Goal: Communication & Community: Answer question/provide support

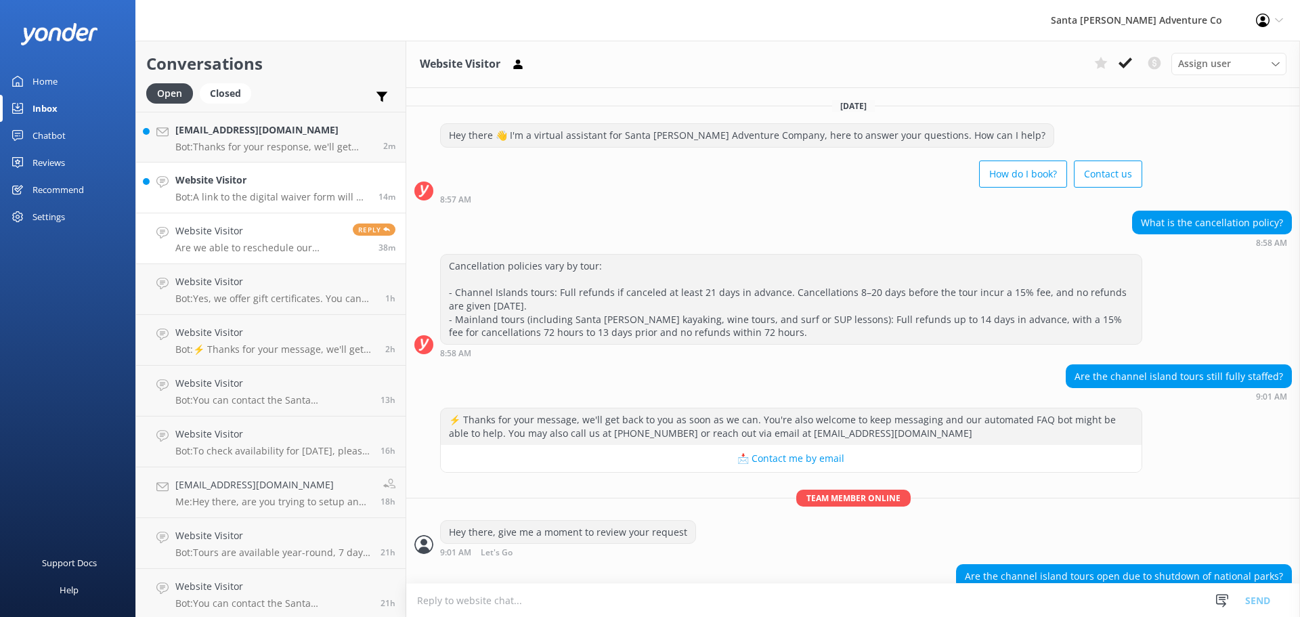
scroll to position [254, 0]
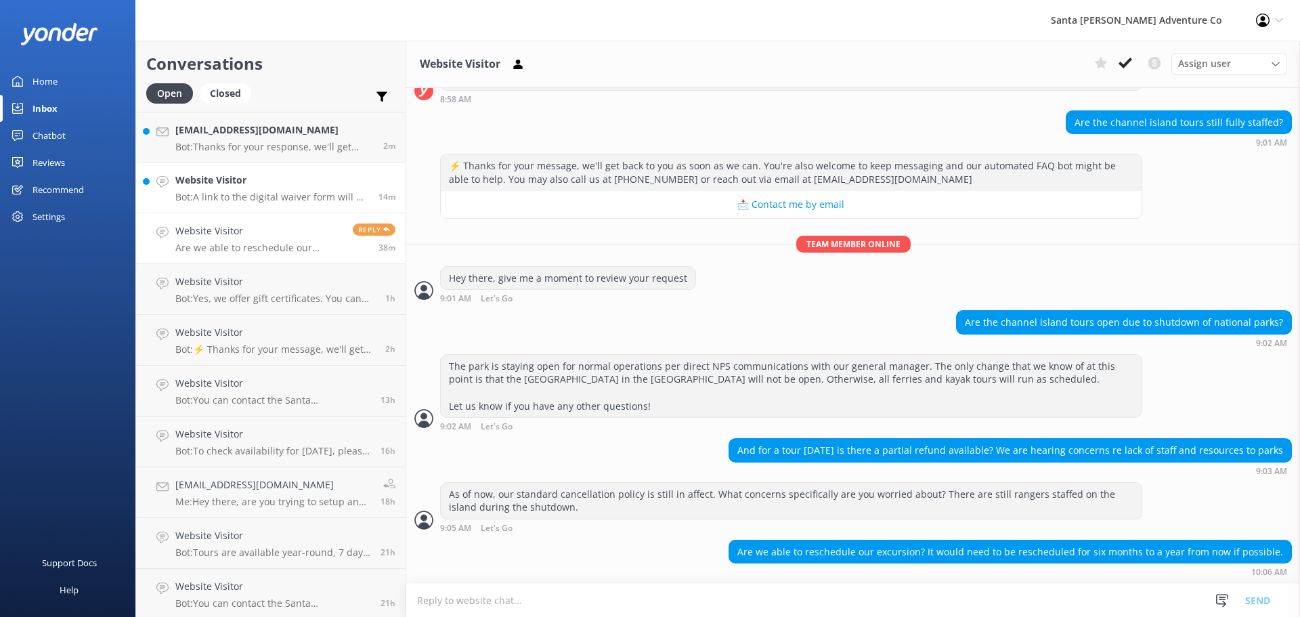
click at [230, 173] on h4 "Website Visitor" at bounding box center [271, 180] width 193 height 15
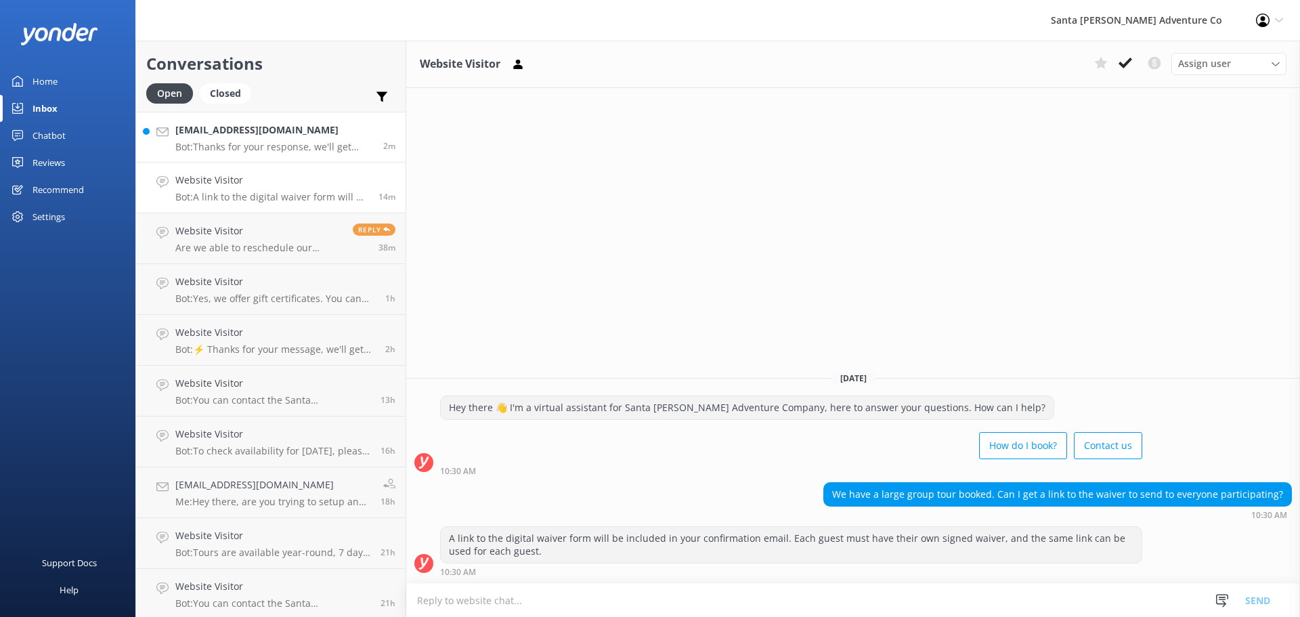
click at [236, 140] on div "[EMAIL_ADDRESS][DOMAIN_NAME] Bot: Thanks for your response, we'll get back to y…" at bounding box center [274, 137] width 198 height 29
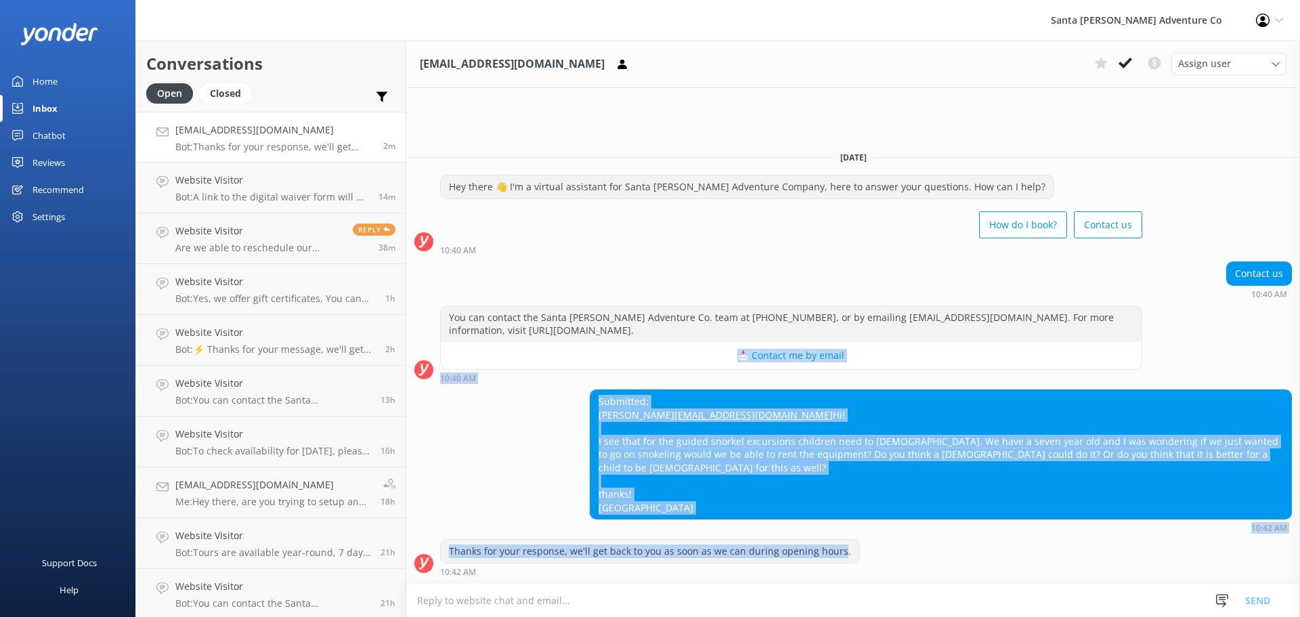
drag, startPoint x: 811, startPoint y: 554, endPoint x: 473, endPoint y: 325, distance: 408.4
click at [473, 325] on div "[DATE] Hey there 👋 I'm a virtual assistant for Santa [PERSON_NAME] Adventure Co…" at bounding box center [853, 360] width 894 height 443
click at [521, 408] on div "Submitted: [PERSON_NAME] [EMAIL_ADDRESS][DOMAIN_NAME] Hi! I see that for the gu…" at bounding box center [853, 460] width 894 height 143
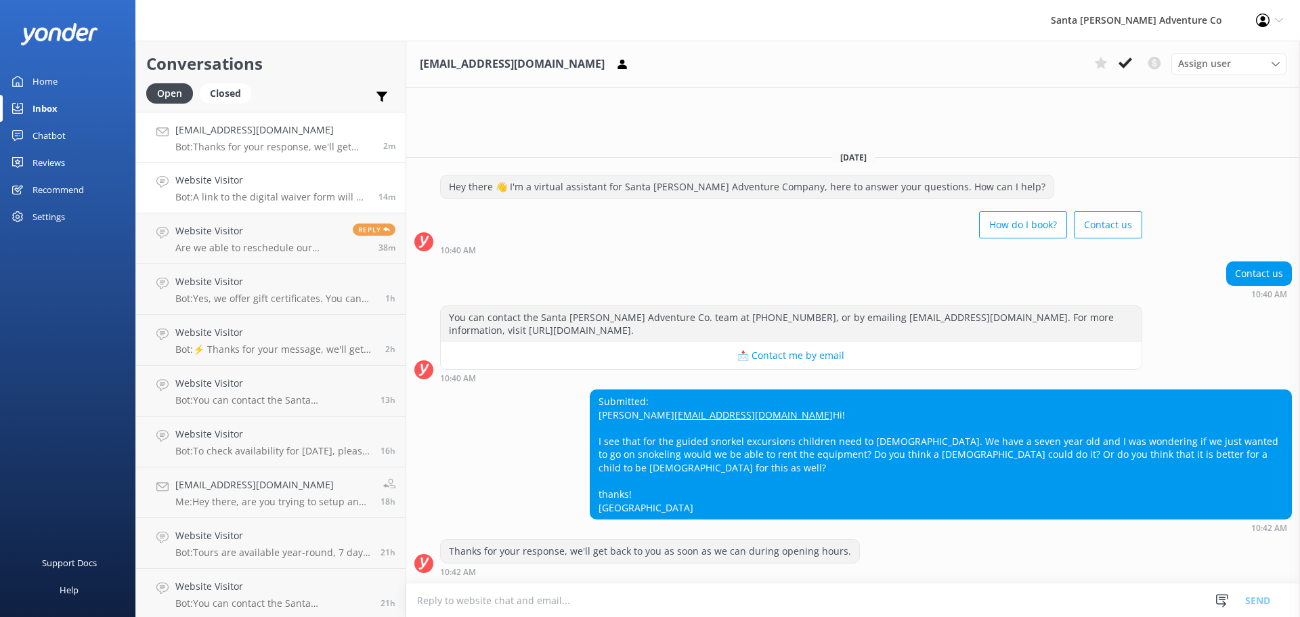
click at [237, 200] on p "Bot: A link to the digital waiver form will be included in your confirmation em…" at bounding box center [271, 197] width 193 height 12
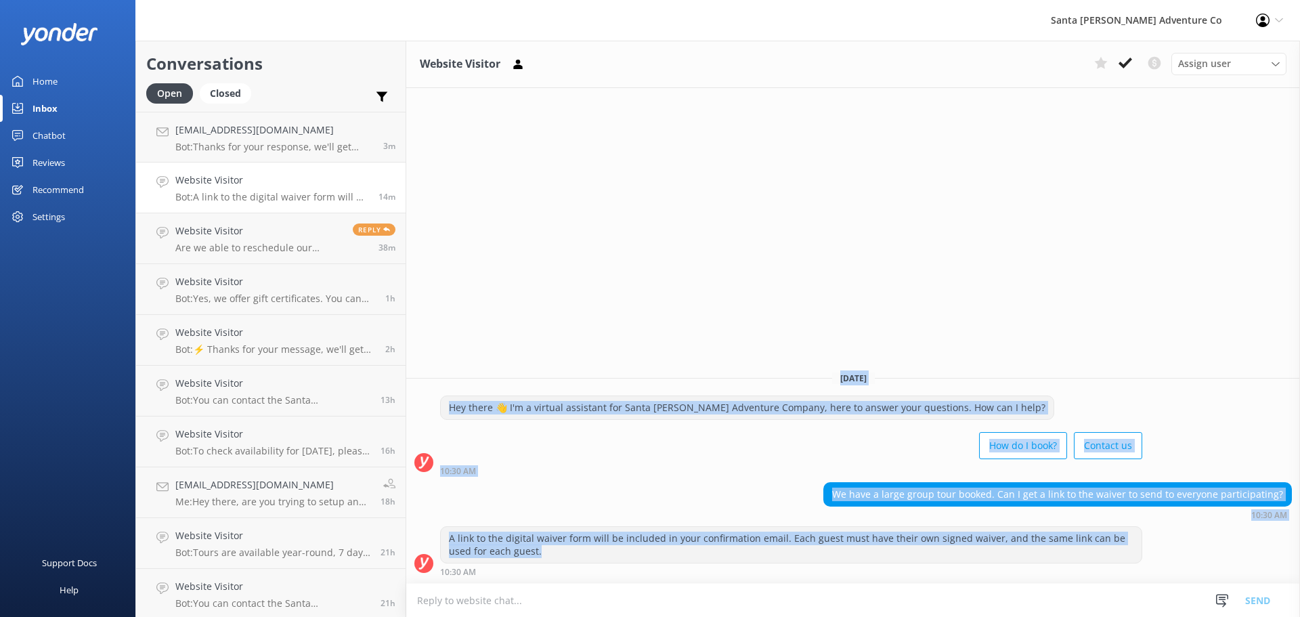
drag, startPoint x: 944, startPoint y: 565, endPoint x: 632, endPoint y: 372, distance: 366.4
click at [633, 372] on div "[DATE] Hey there 👋 I'm a virtual assistant for Santa [PERSON_NAME] Adventure Co…" at bounding box center [853, 471] width 894 height 223
click at [691, 491] on div "We have a large group tour booked. Can I get a link to the waiver to send to ev…" at bounding box center [853, 500] width 894 height 37
drag, startPoint x: 764, startPoint y: 572, endPoint x: 544, endPoint y: 383, distance: 290.0
click at [544, 383] on div "[DATE] Hey there 👋 I'm a virtual assistant for Santa [PERSON_NAME] Adventure Co…" at bounding box center [853, 471] width 894 height 223
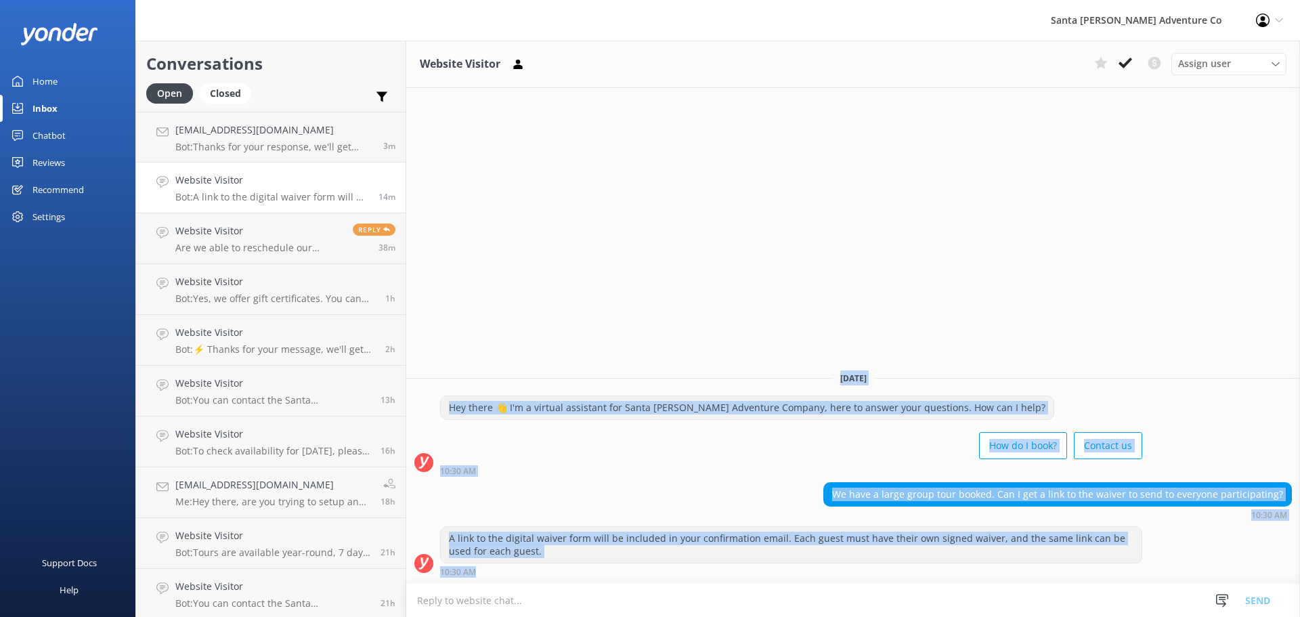
click at [603, 466] on div "10:30 AM" at bounding box center [791, 470] width 702 height 9
drag, startPoint x: 604, startPoint y: 555, endPoint x: 495, endPoint y: 320, distance: 259.6
click at [495, 320] on div "Website Visitor Assign user Will [PERSON_NAME] [PERSON_NAME] Let's Go Gabe [DAT…" at bounding box center [853, 329] width 894 height 576
click at [548, 389] on div "[DATE] Hey there 👋 I'm a virtual assistant for Santa [PERSON_NAME] Adventure Co…" at bounding box center [853, 471] width 894 height 223
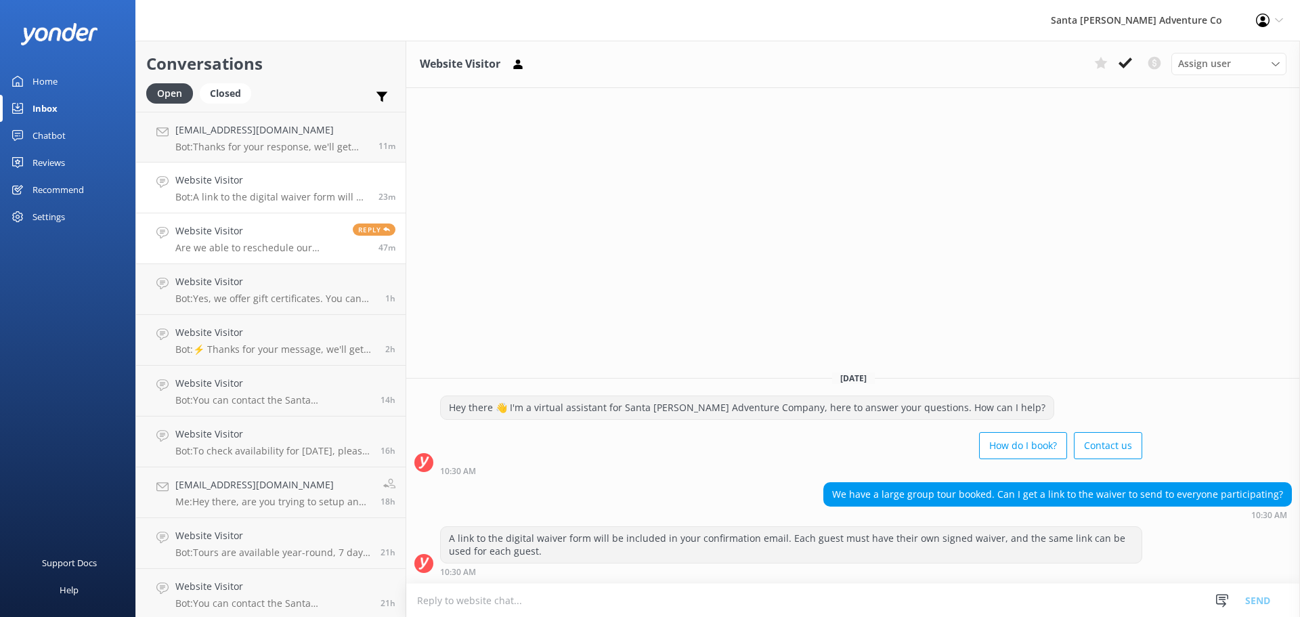
click at [230, 243] on p "Are we able to reschedule our excursion? It would need to be rescheduled for si…" at bounding box center [258, 248] width 167 height 12
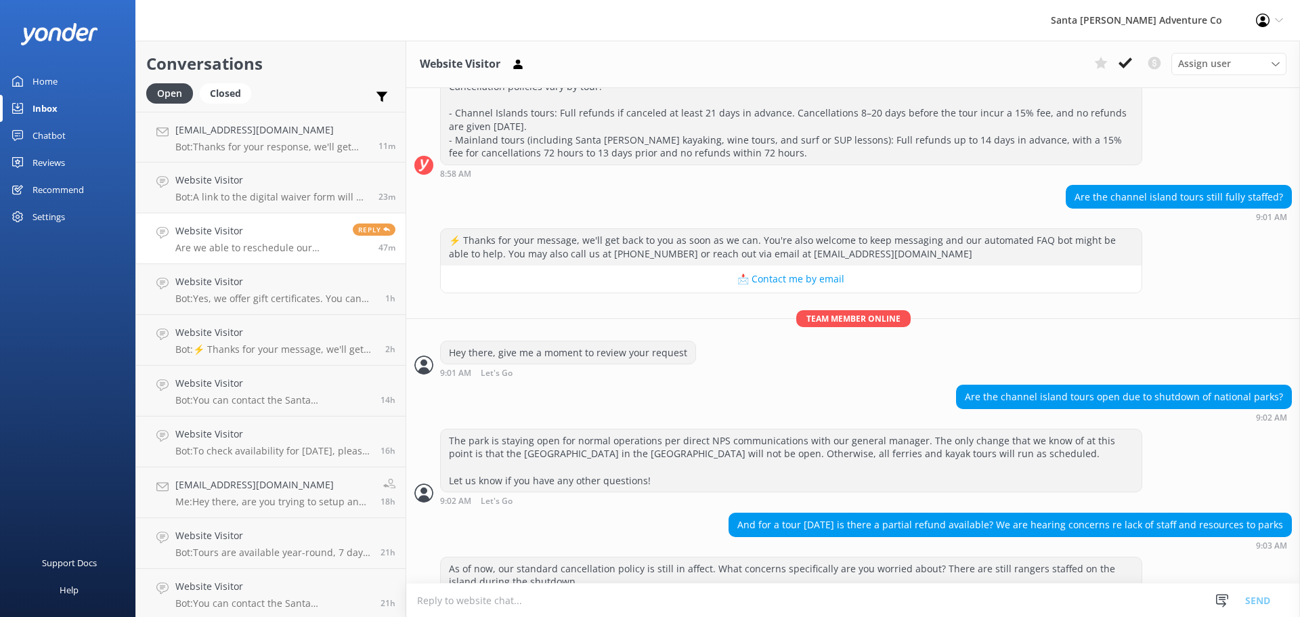
scroll to position [254, 0]
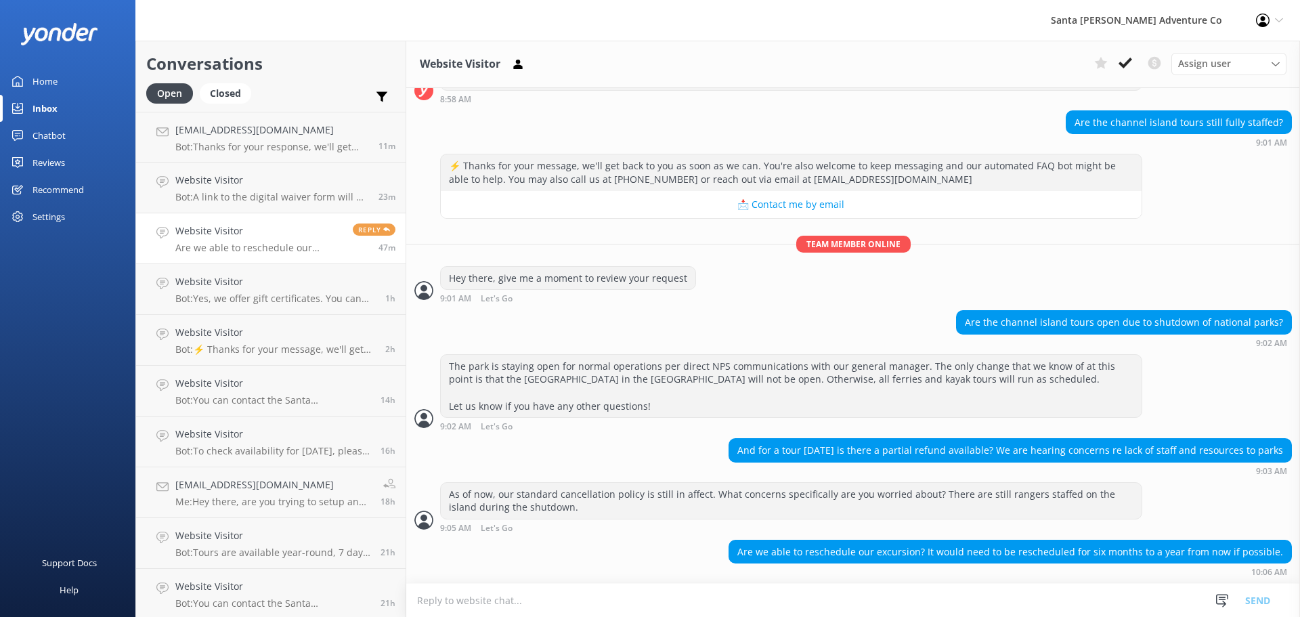
click at [556, 563] on div "Are we able to reschedule our excursion? It would need to be rescheduled for si…" at bounding box center [853, 558] width 894 height 37
click at [601, 603] on textarea at bounding box center [853, 600] width 894 height 33
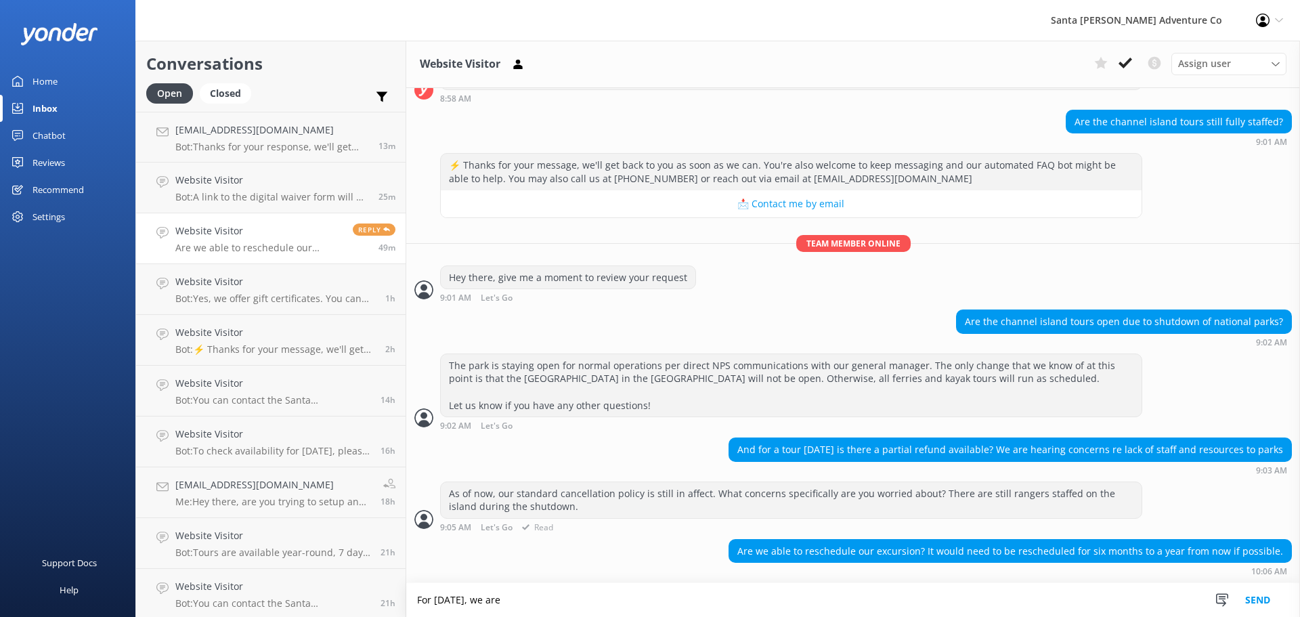
drag, startPoint x: 640, startPoint y: 600, endPoint x: 676, endPoint y: 498, distance: 108.6
click at [640, 600] on textarea "For [DATE], we are" at bounding box center [853, 600] width 894 height 34
drag, startPoint x: 572, startPoint y: 604, endPoint x: 424, endPoint y: 592, distance: 148.0
click at [424, 592] on textarea "For [DATE], we are" at bounding box center [853, 600] width 894 height 34
click at [542, 607] on textarea "For [DATE], we are" at bounding box center [853, 600] width 894 height 34
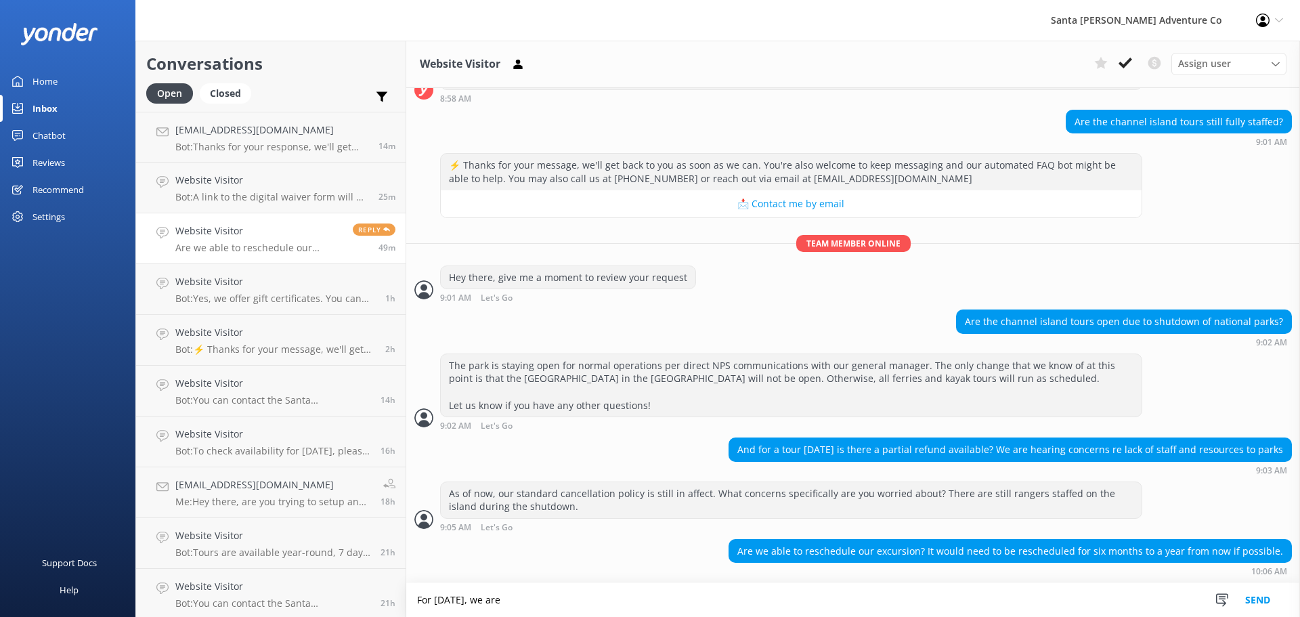
drag, startPoint x: 599, startPoint y: 600, endPoint x: 401, endPoint y: 601, distance: 198.4
click at [401, 601] on div "Conversations Open Closed Important Converted Assigned to me Unassigned [EMAIL_…" at bounding box center [717, 329] width 1164 height 576
paste textarea "Channel Islands Tours You may change your date, pending availability, with no f…"
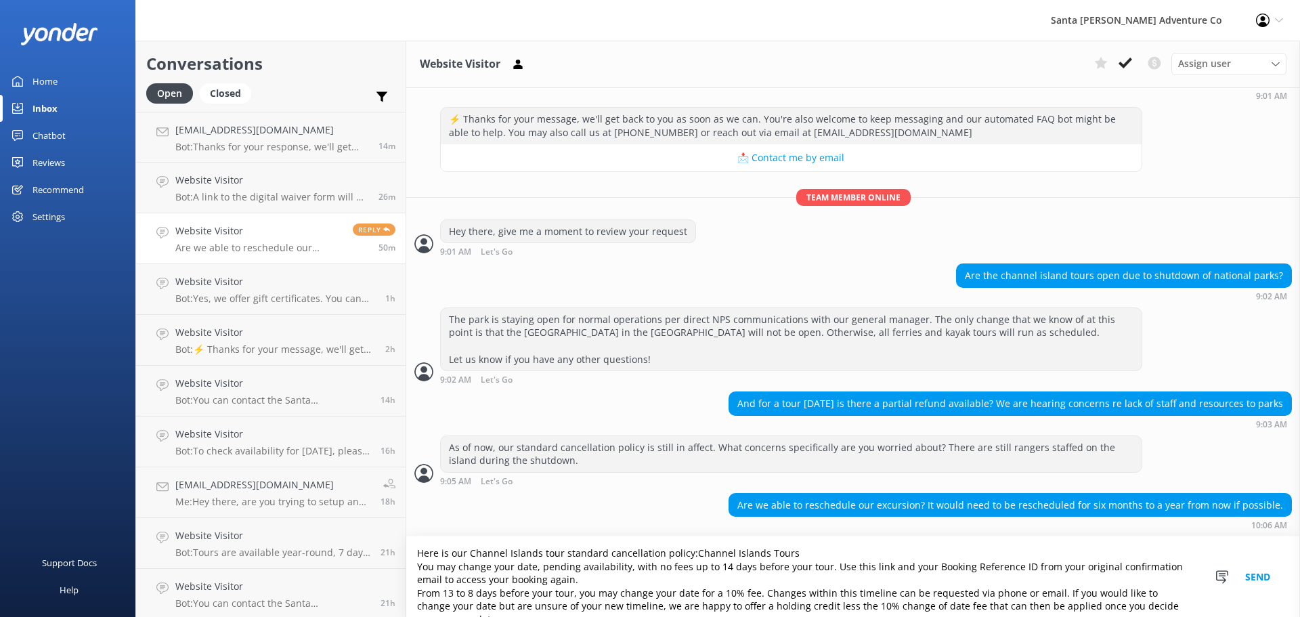
scroll to position [301, 0]
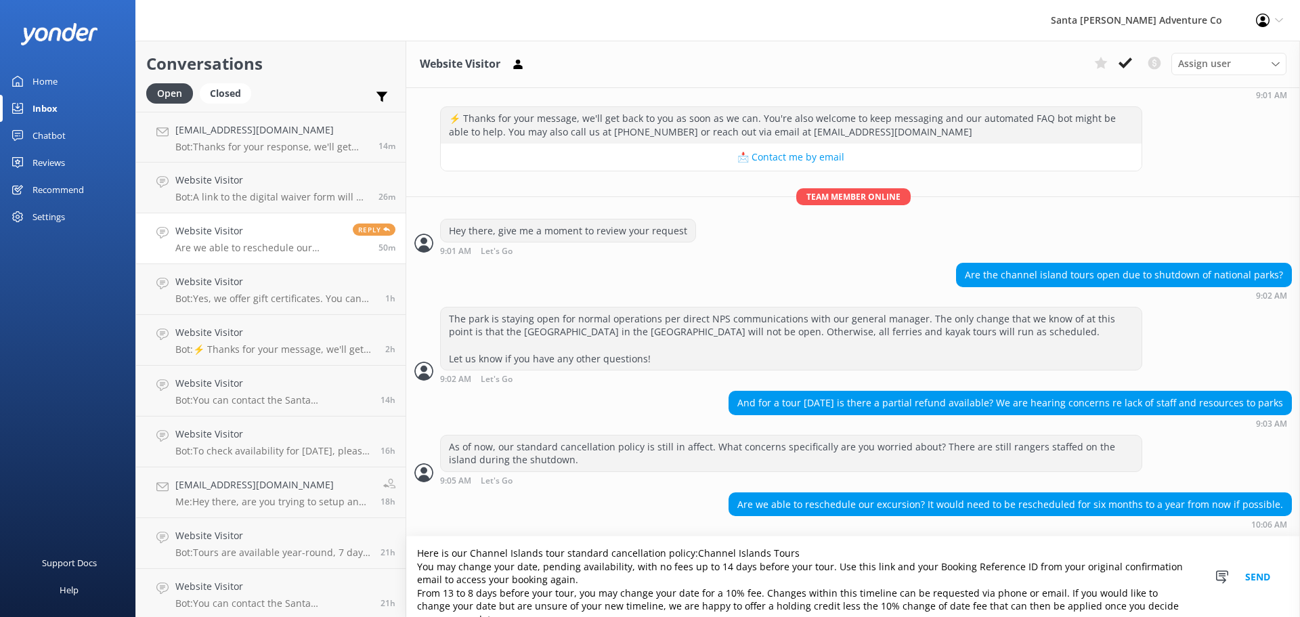
click at [788, 553] on textarea "Here is our Channel Islands tour standard cancellation policy:Channel Islands T…" at bounding box center [853, 576] width 894 height 81
click at [689, 552] on textarea "Here is our Channel Islands tour standard cancellation policy:Channel Islands T…" at bounding box center [853, 576] width 894 height 81
type textarea "Here is our Channel Islands tour standard cancellation policy:Channel Islands T…"
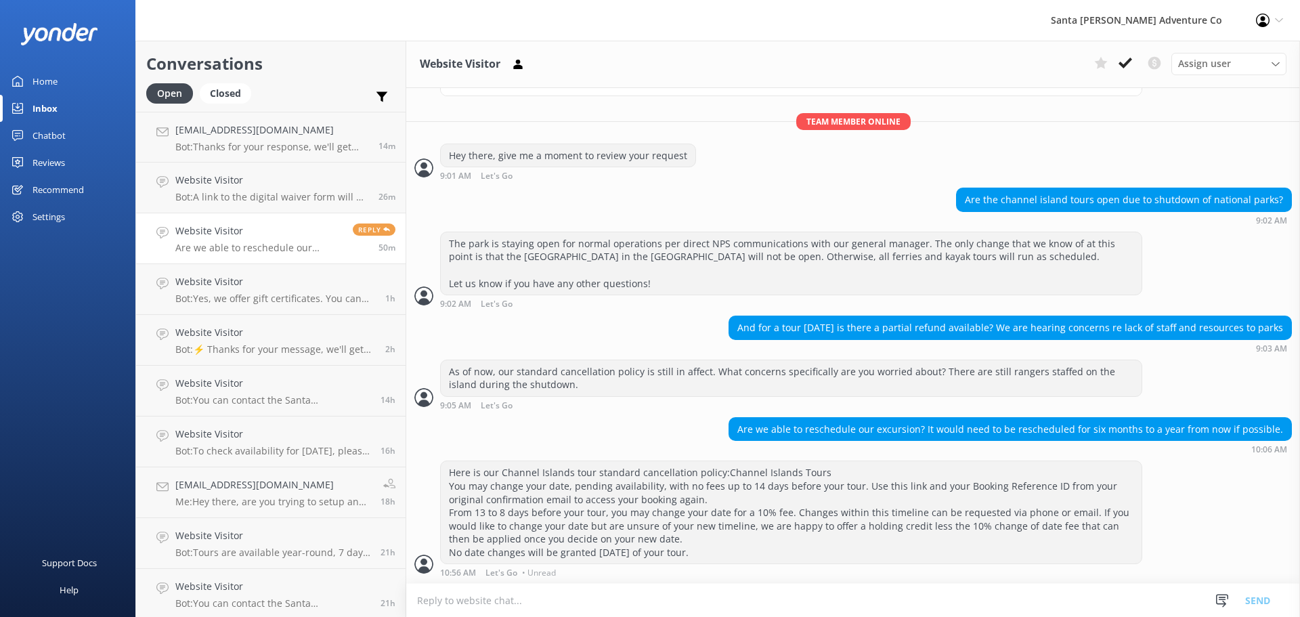
scroll to position [377, 0]
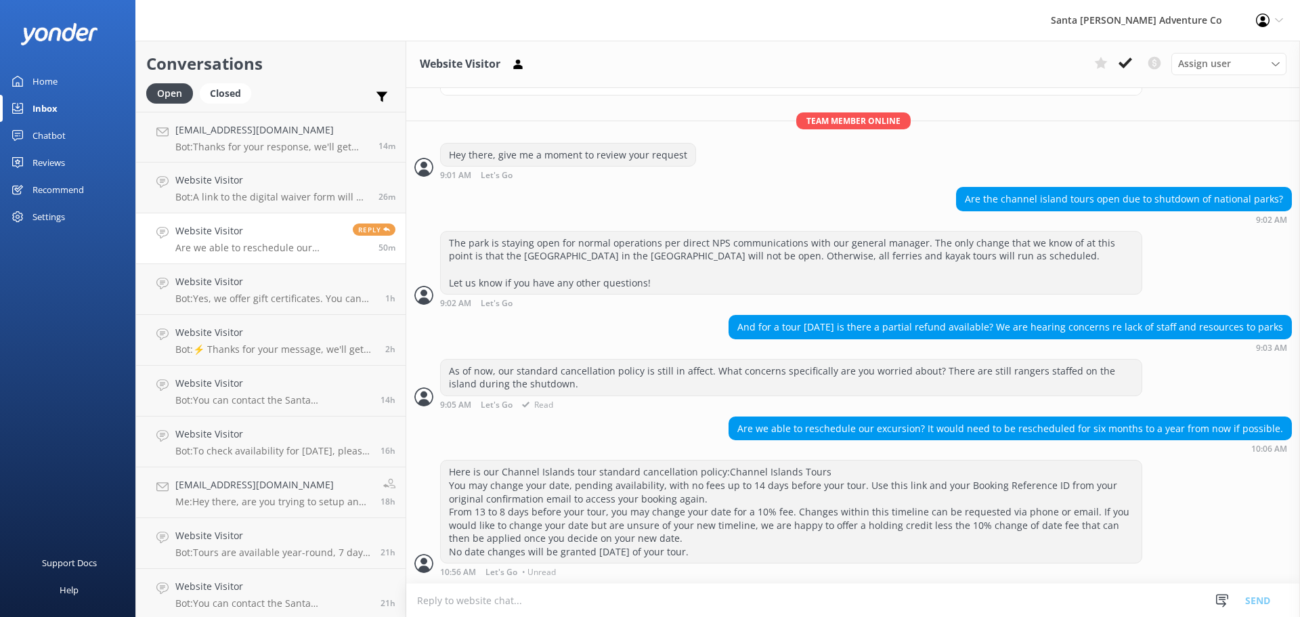
drag, startPoint x: 716, startPoint y: 554, endPoint x: 468, endPoint y: 391, distance: 296.3
click at [433, 377] on div "[DATE] Hey there 👋 I'm a virtual assistant for Santa [PERSON_NAME] Adventure Co…" at bounding box center [853, 147] width 894 height 872
click at [676, 436] on div "Are we able to reschedule our excursion? It would need to be rescheduled for si…" at bounding box center [853, 434] width 894 height 37
drag, startPoint x: 763, startPoint y: 561, endPoint x: 588, endPoint y: 466, distance: 198.7
click at [552, 435] on div "[DATE] Hey there 👋 I'm a virtual assistant for Santa [PERSON_NAME] Adventure Co…" at bounding box center [853, 147] width 894 height 872
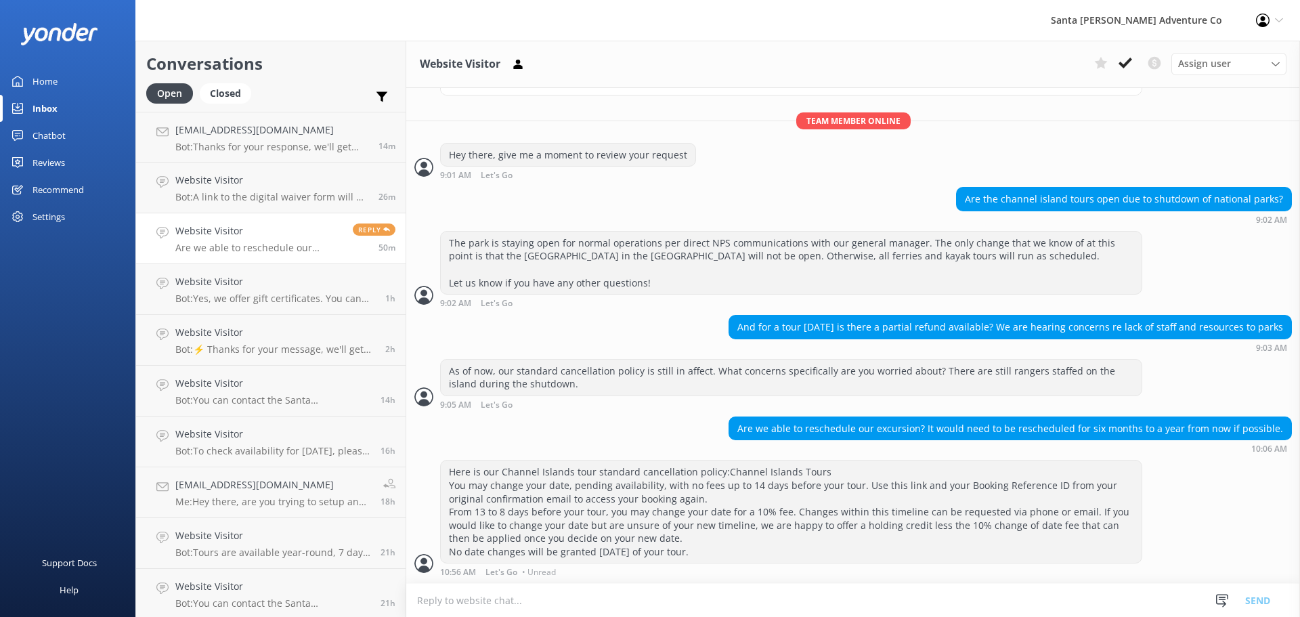
click at [642, 514] on div "Here is our Channel Islands tour standard cancellation policy:Channel Islands T…" at bounding box center [791, 511] width 701 height 102
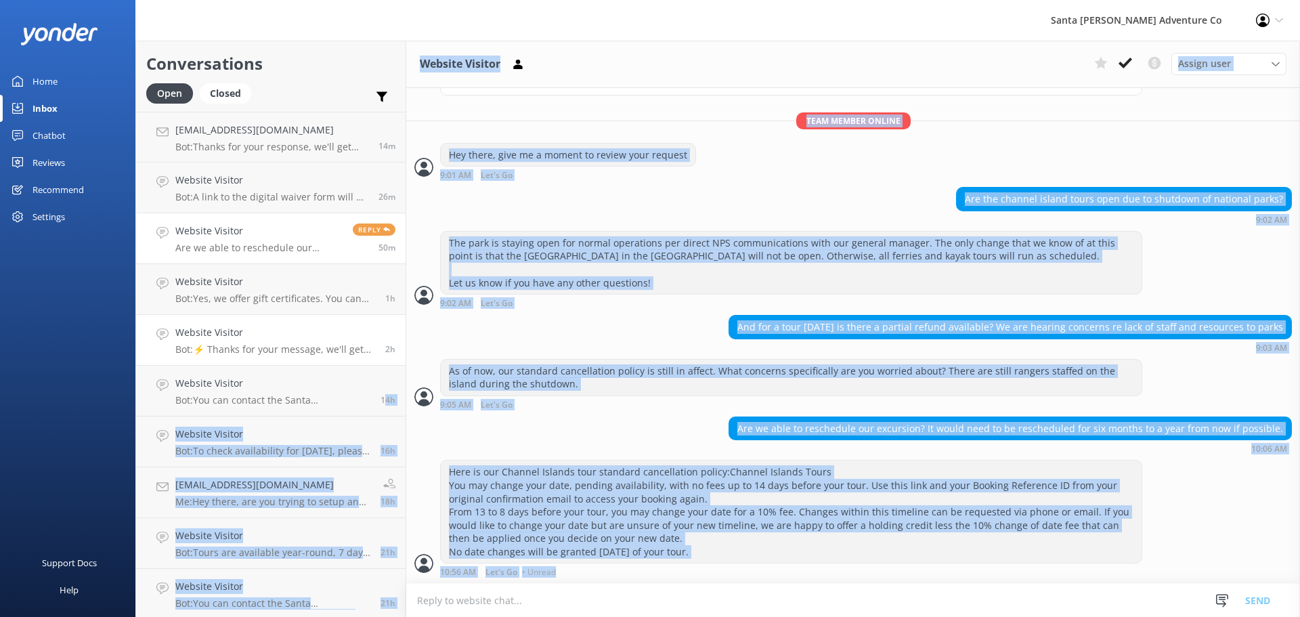
drag, startPoint x: 734, startPoint y: 574, endPoint x: 375, endPoint y: 365, distance: 415.3
click at [375, 365] on div "Conversations Open Closed Important Converted Assigned to me Unassigned [EMAIL_…" at bounding box center [717, 329] width 1164 height 576
click at [724, 513] on div "Here is our Channel Islands tour standard cancellation policy:Channel Islands T…" at bounding box center [791, 511] width 701 height 102
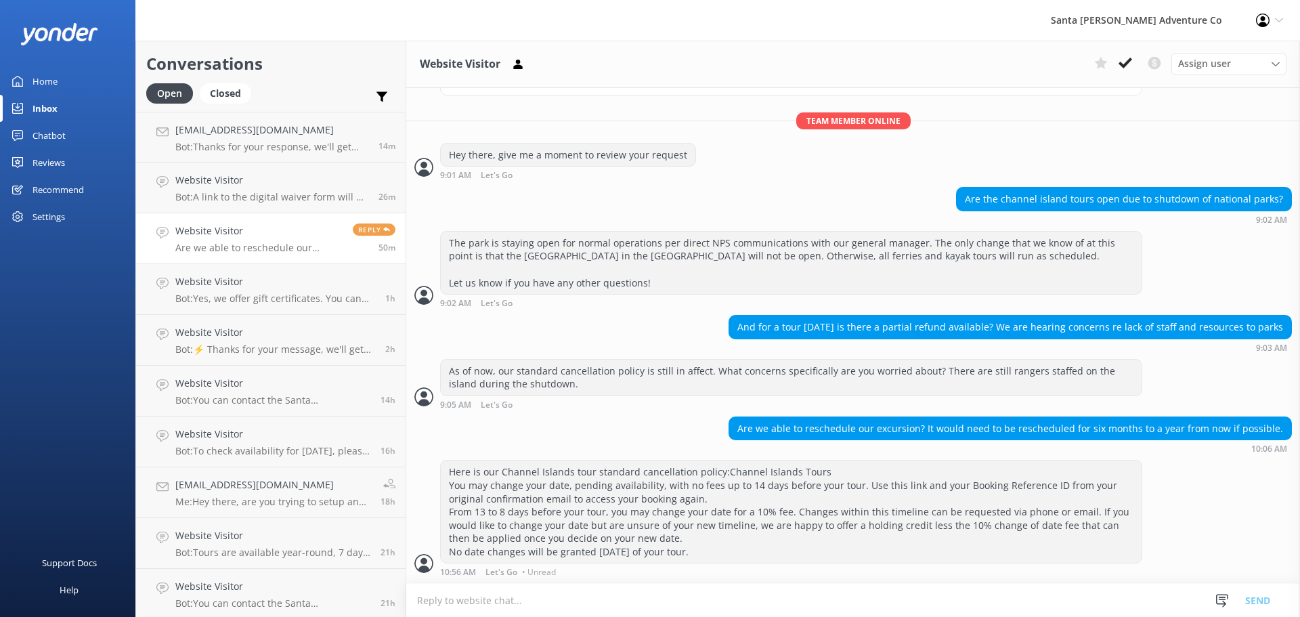
drag, startPoint x: 696, startPoint y: 554, endPoint x: 488, endPoint y: 468, distance: 224.7
click at [423, 427] on div "[DATE] Hey there 👋 I'm a virtual assistant for Santa [PERSON_NAME] Adventure Co…" at bounding box center [853, 147] width 894 height 872
drag, startPoint x: 627, startPoint y: 525, endPoint x: 625, endPoint y: 561, distance: 35.9
click at [627, 526] on div "Here is our Channel Islands tour standard cancellation policy:Channel Islands T…" at bounding box center [791, 511] width 701 height 102
click at [604, 603] on textarea at bounding box center [853, 600] width 894 height 33
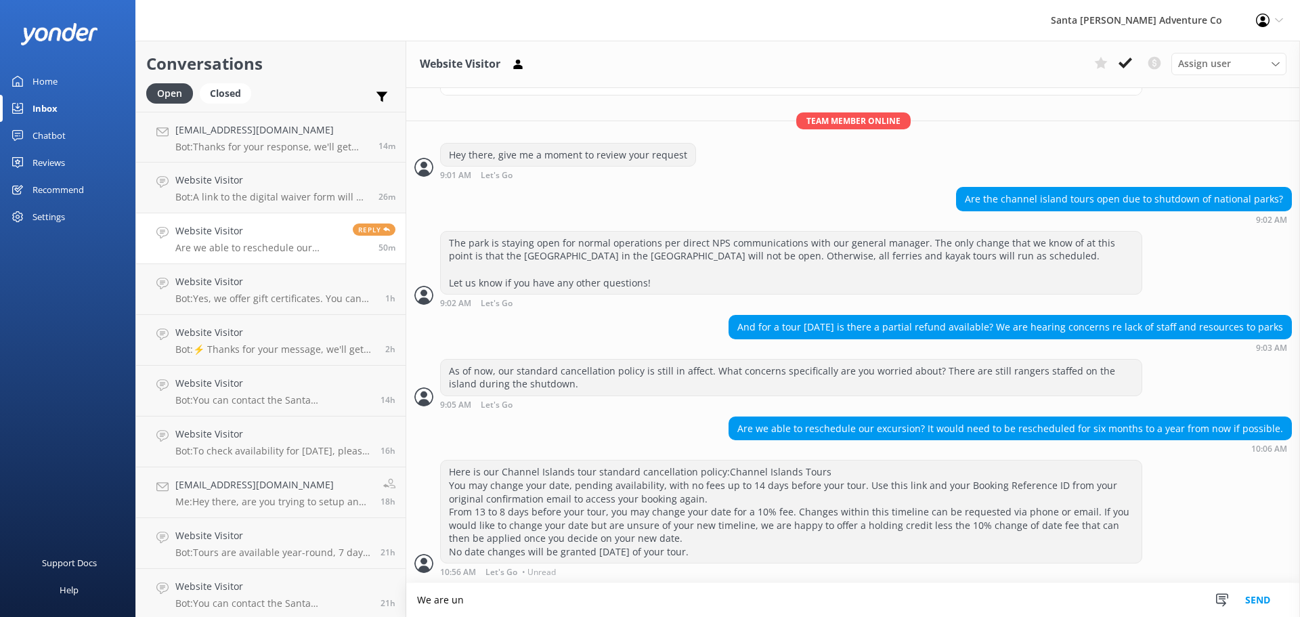
scroll to position [378, 0]
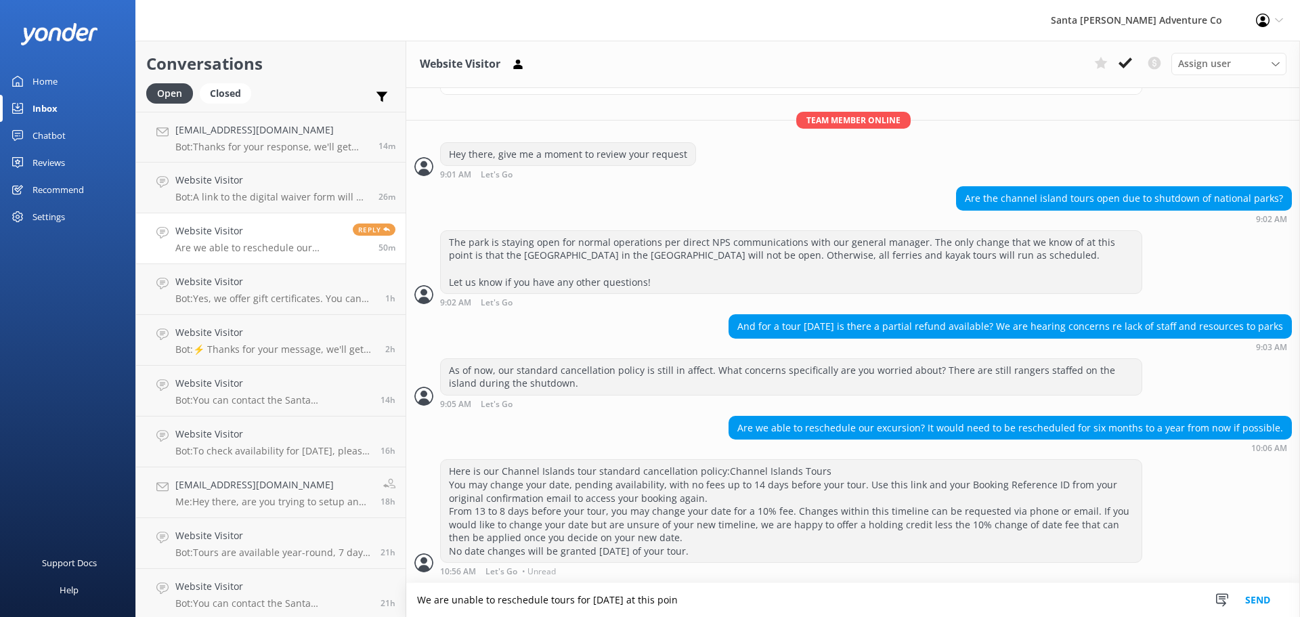
type textarea "We are unable to reschedule tours for [DATE] at this point"
drag, startPoint x: 711, startPoint y: 606, endPoint x: 416, endPoint y: 584, distance: 296.0
click at [416, 584] on textarea "We are unable to reschedule tours for [DATE] at this point" at bounding box center [853, 600] width 894 height 34
type textarea "This is the date change policy, which states no changes will be granted [DATE] …"
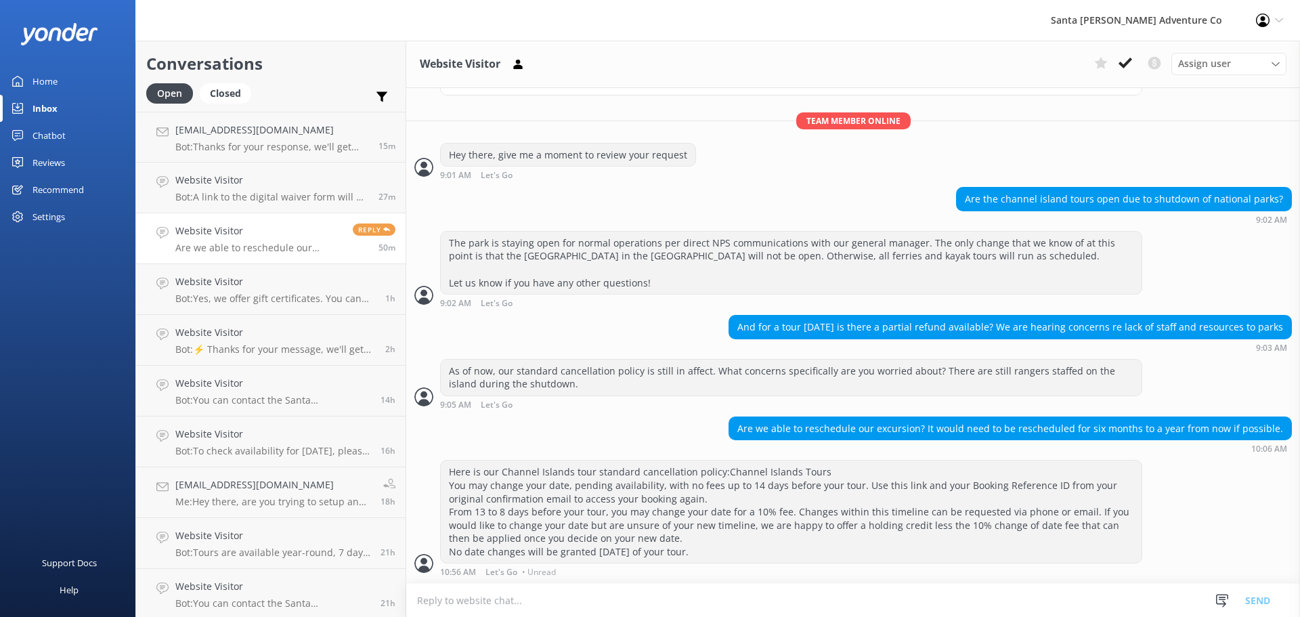
scroll to position [421, 0]
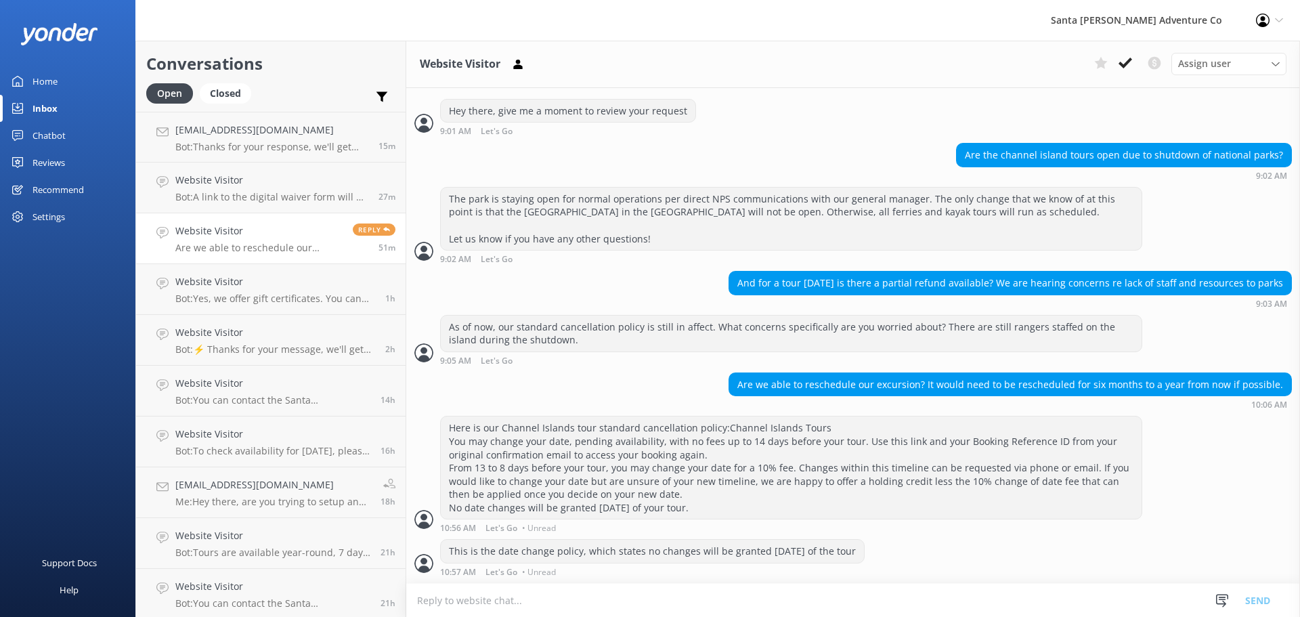
click at [700, 597] on textarea at bounding box center [853, 600] width 894 height 33
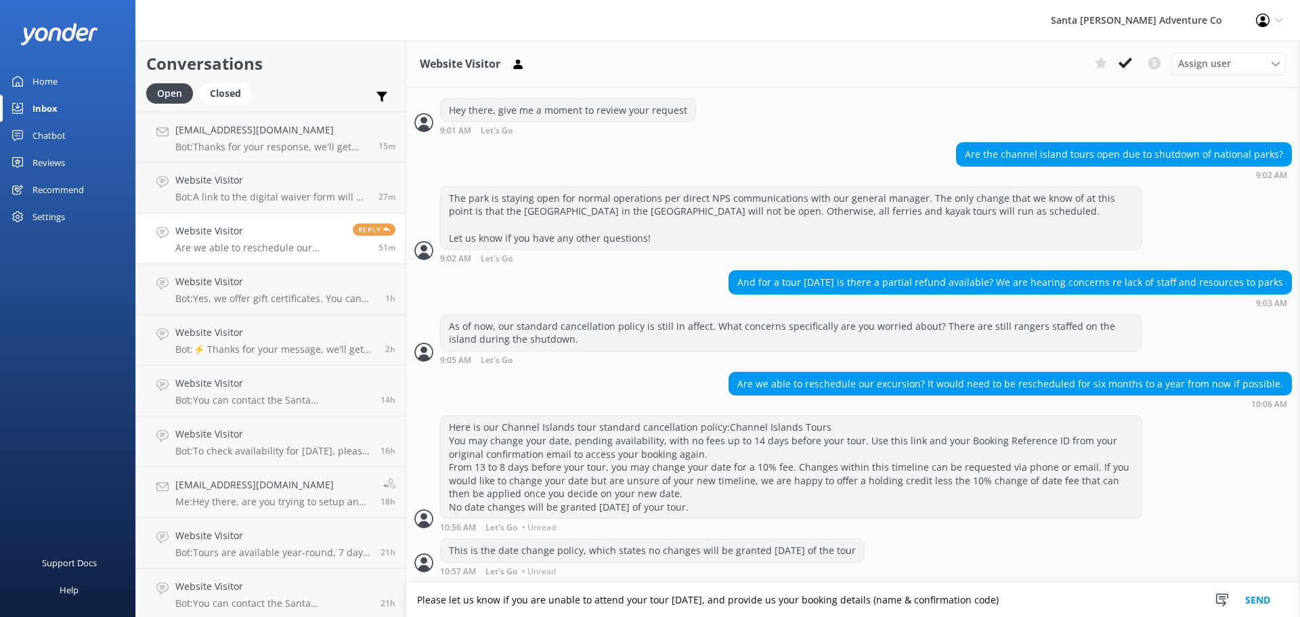
type textarea "Please let us know if you are unable to attend your tour [DATE], and provide us…"
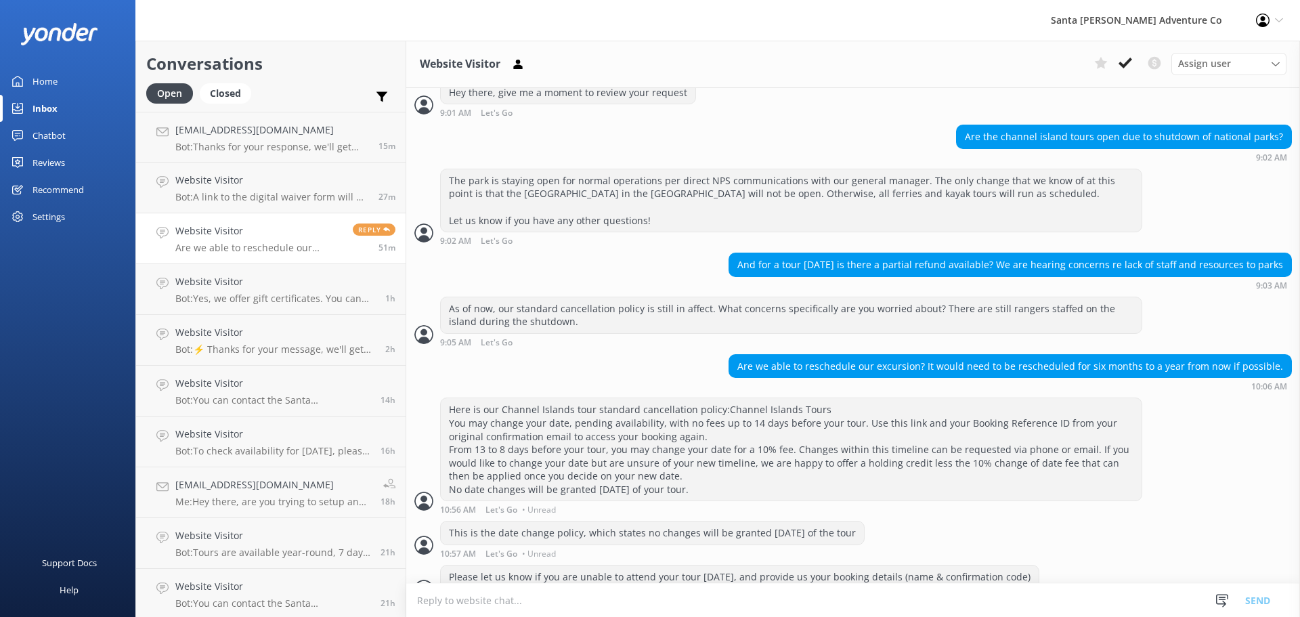
scroll to position [465, 0]
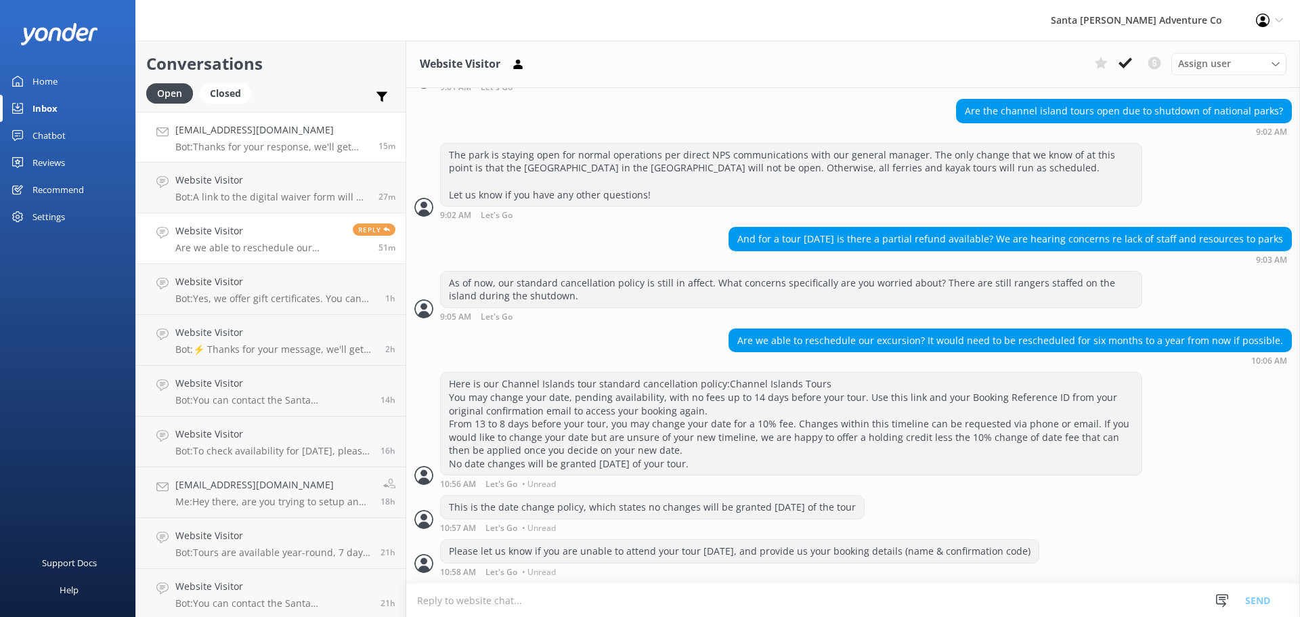
click at [217, 131] on h4 "[EMAIL_ADDRESS][DOMAIN_NAME]" at bounding box center [271, 130] width 193 height 15
